Goal: Task Accomplishment & Management: Manage account settings

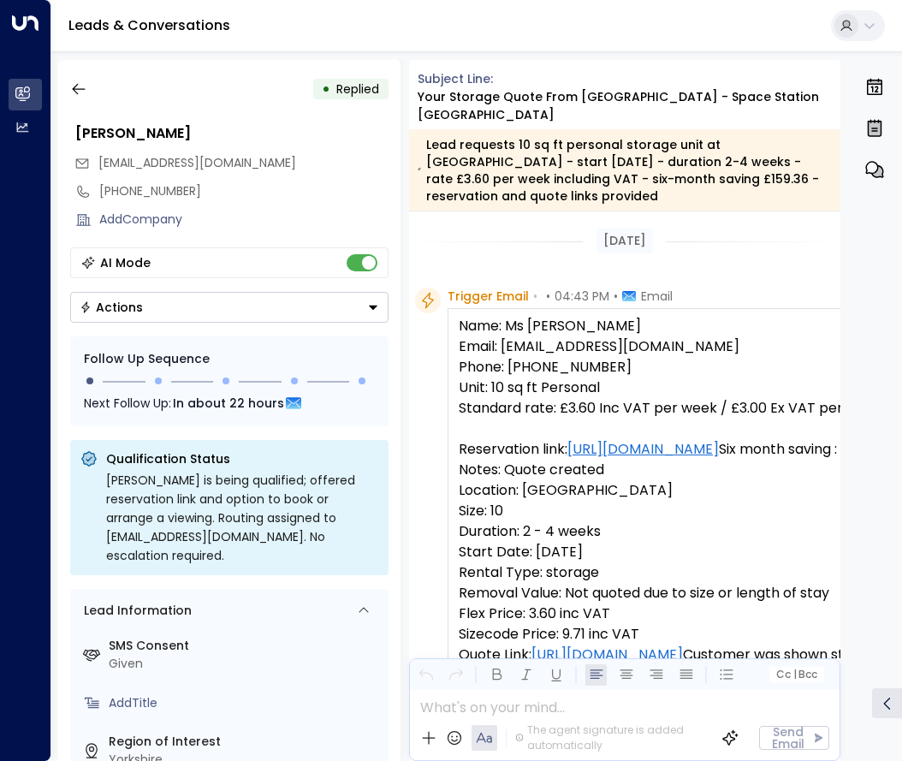
scroll to position [1021, 0]
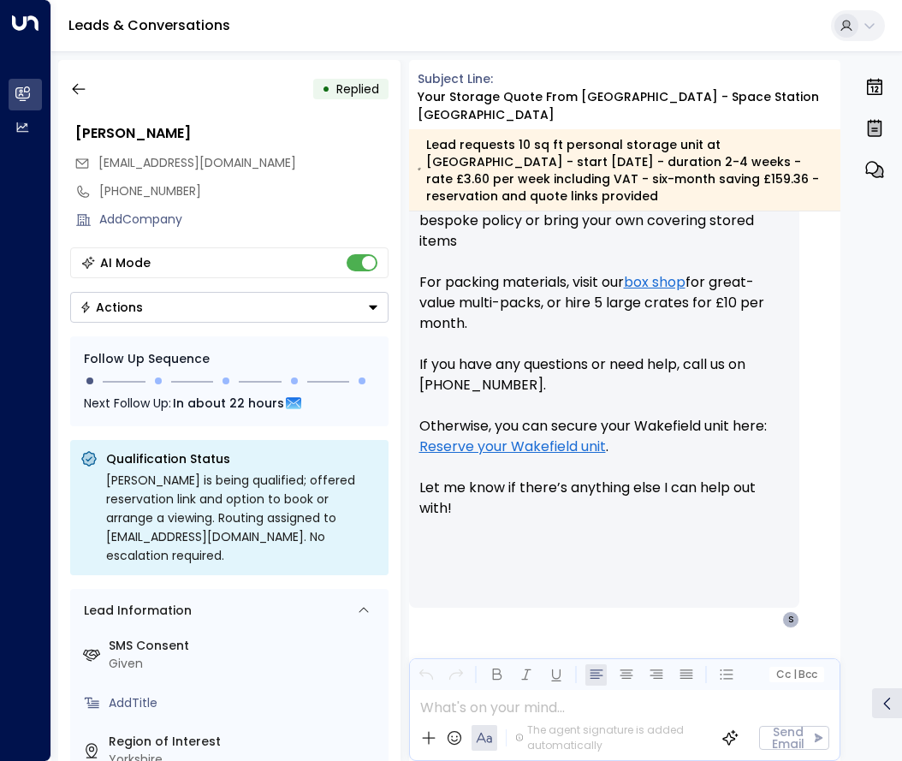
click at [73, 89] on icon "button" at bounding box center [78, 89] width 13 height 11
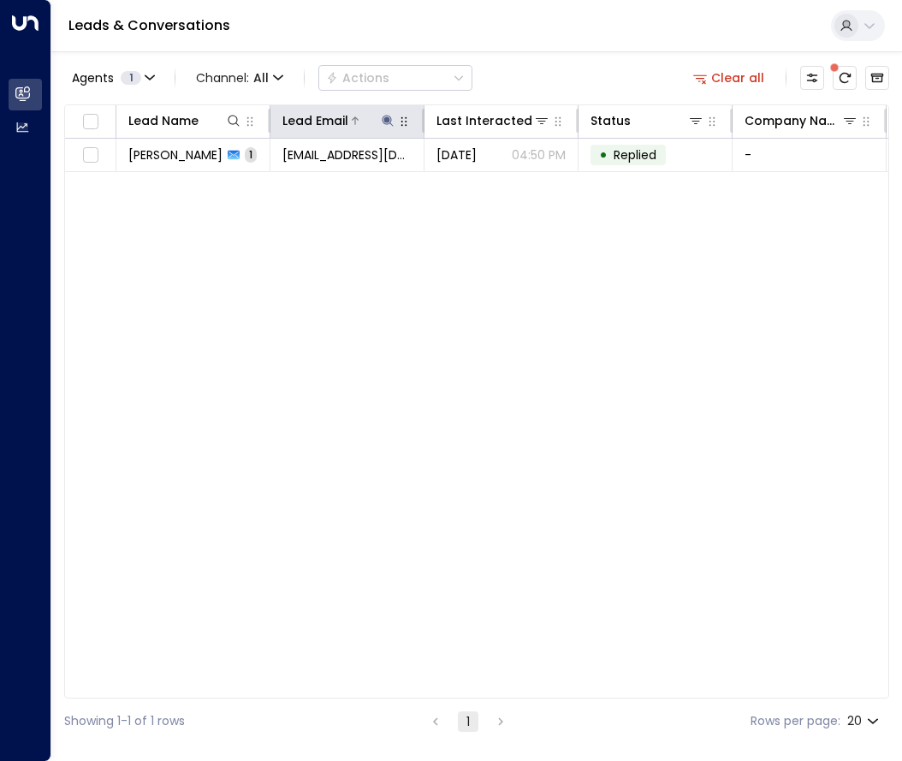
click at [385, 117] on icon at bounding box center [388, 121] width 14 height 14
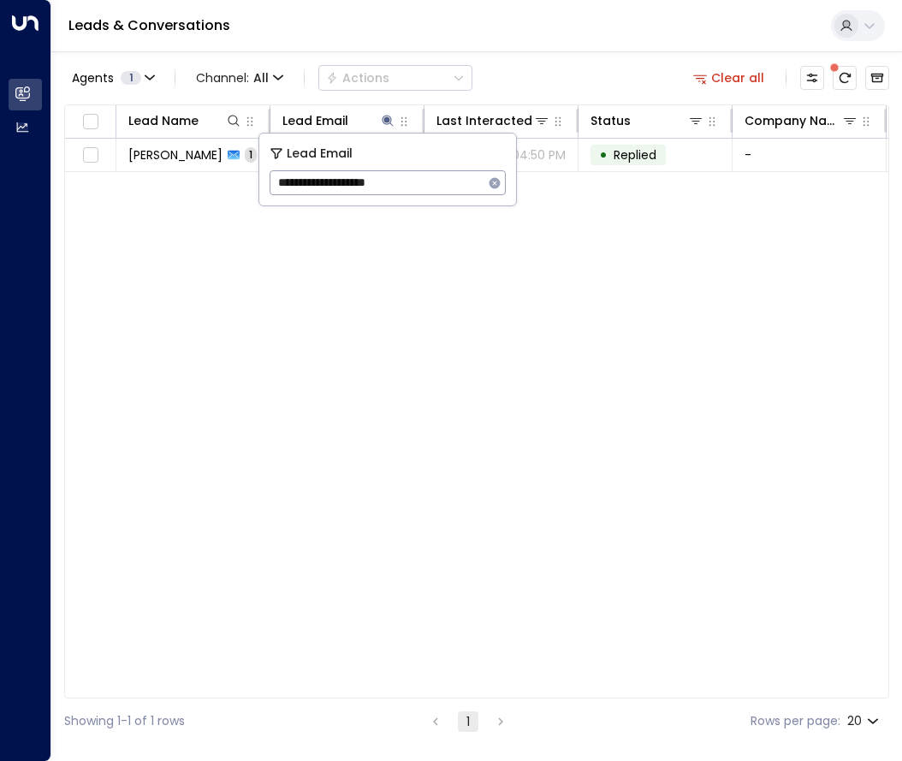
click at [495, 182] on icon "button" at bounding box center [495, 183] width 14 height 14
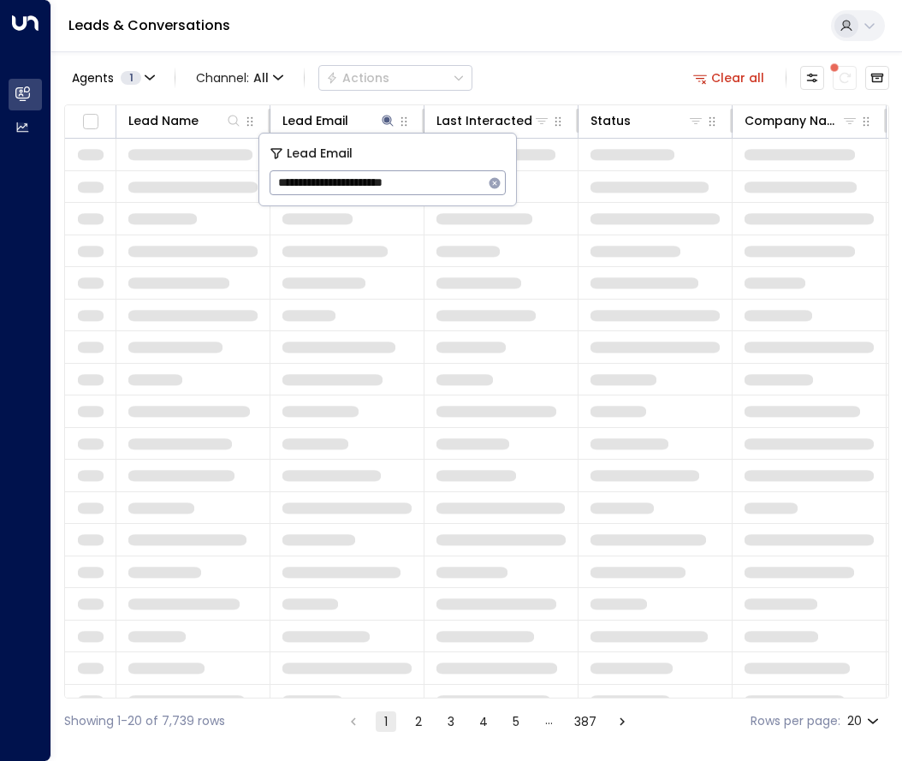
type input "**********"
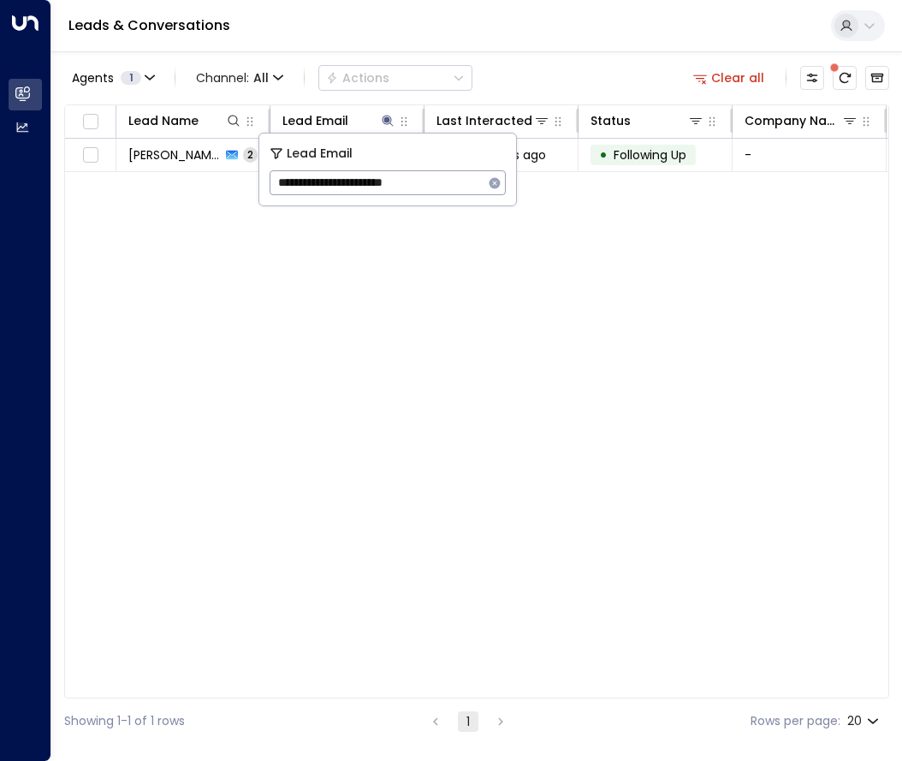
click at [342, 341] on div "Lead Name Lead Email Last Interacted Status Company Name Product # of people AI…" at bounding box center [476, 401] width 825 height 594
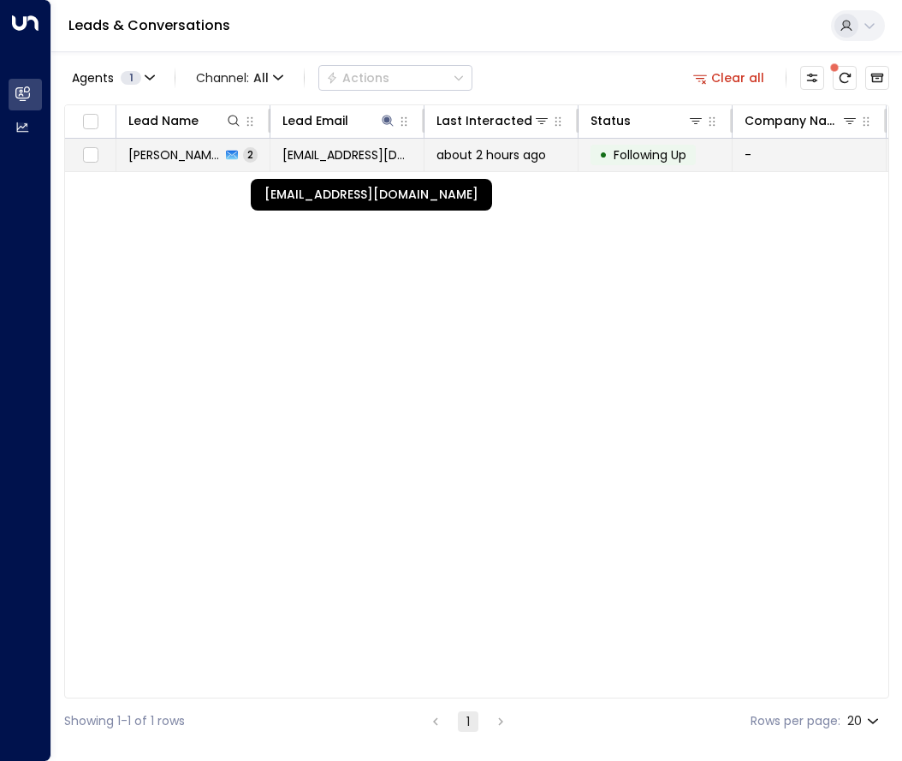
click at [344, 162] on span "[EMAIL_ADDRESS][DOMAIN_NAME]" at bounding box center [346, 154] width 129 height 17
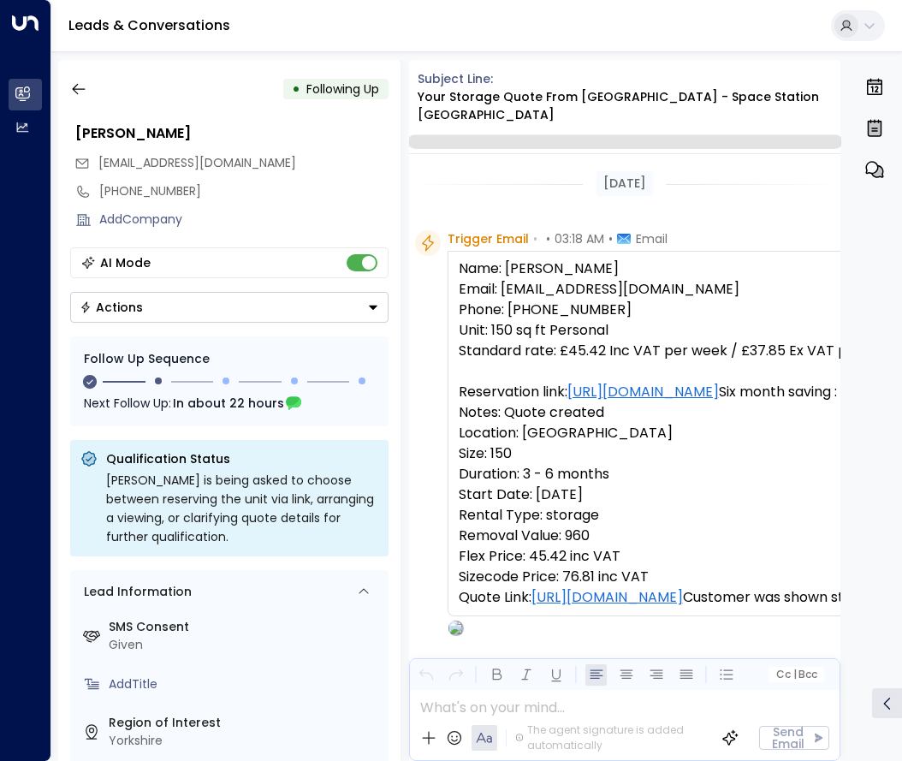
scroll to position [1379, 0]
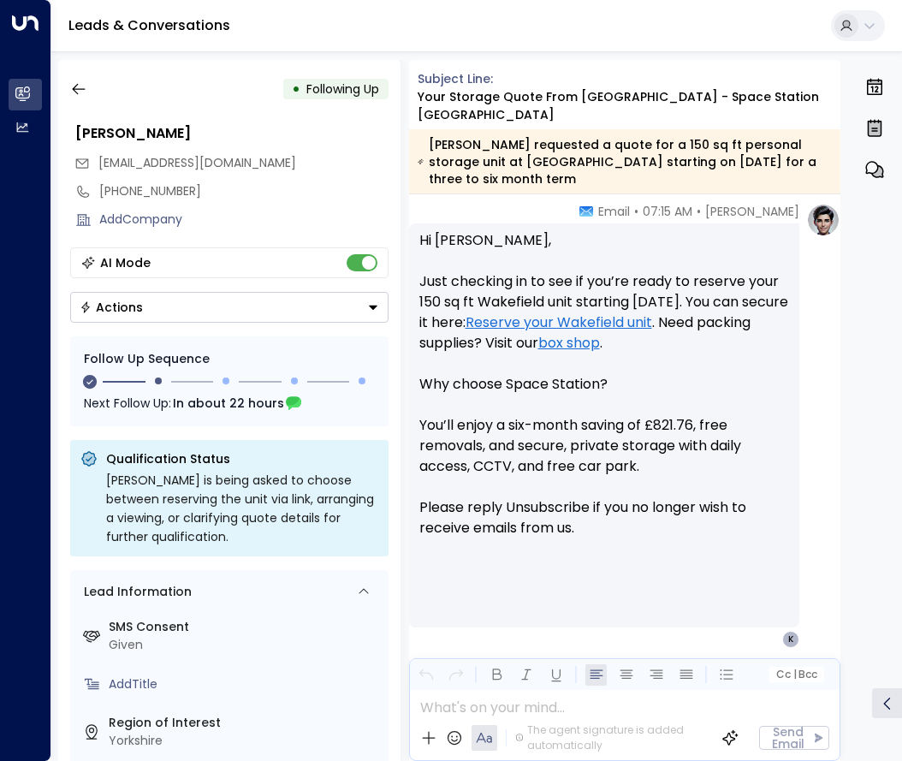
click at [171, 306] on button "Actions" at bounding box center [229, 307] width 318 height 31
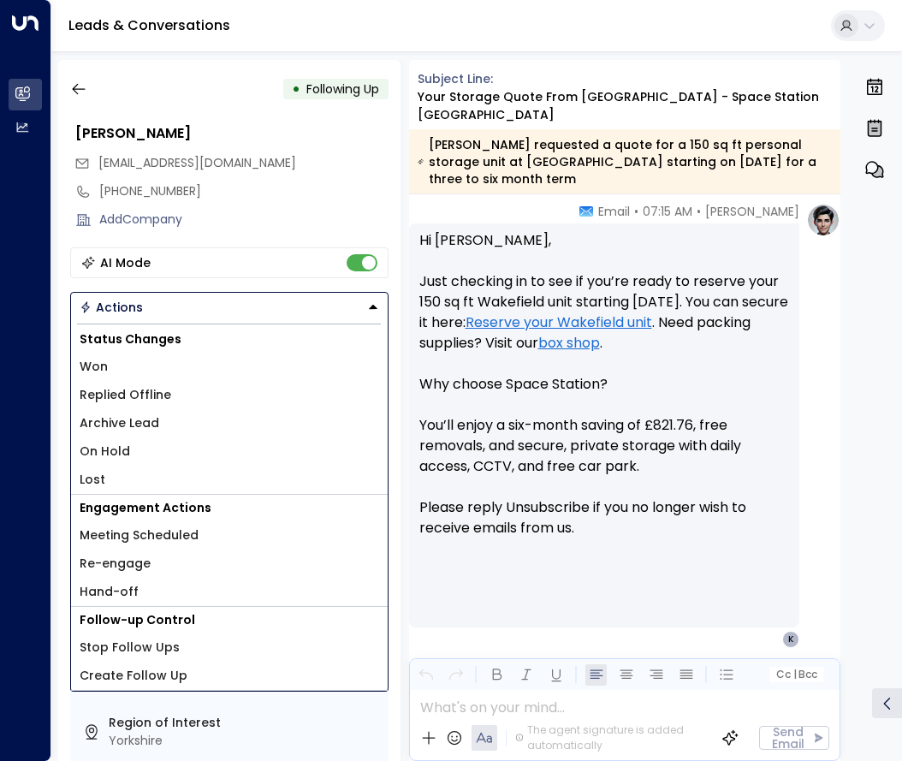
click at [108, 476] on li "Lost" at bounding box center [229, 480] width 317 height 28
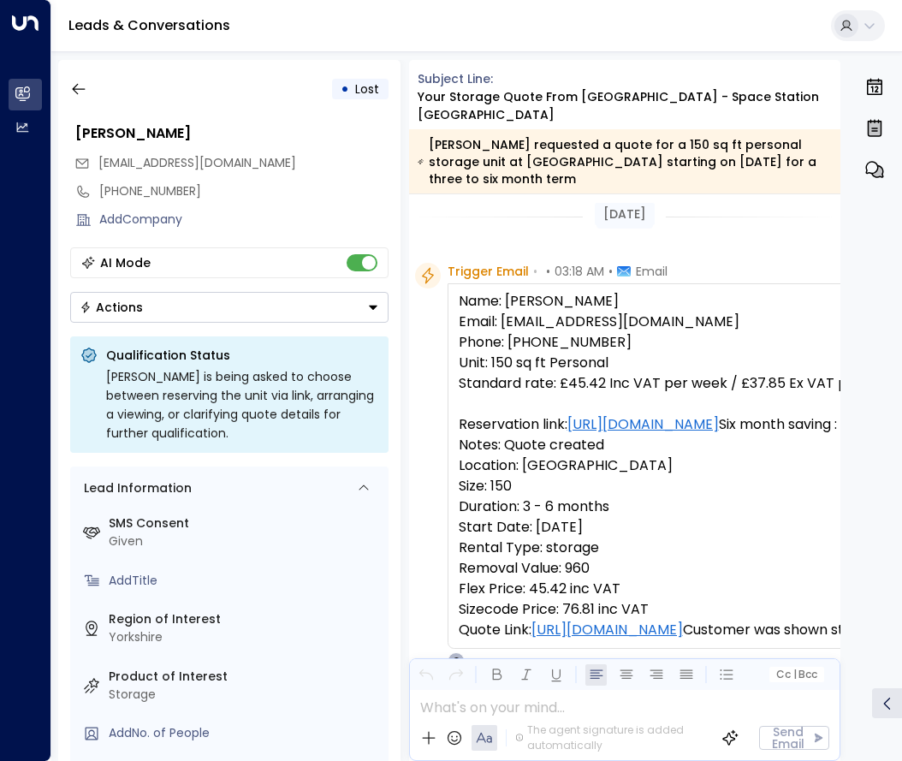
scroll to position [0, 0]
